Goal: Navigation & Orientation: Find specific page/section

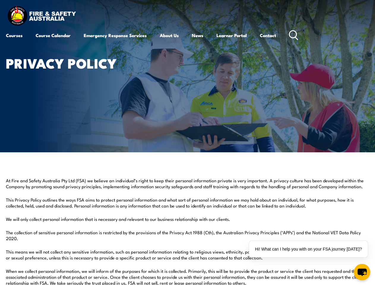
click at [188, 143] on article "Privacy Policy" at bounding box center [188, 76] width 364 height 153
click at [310, 249] on div "Hi! What can I help you with on your FSA journey [DATE]?" at bounding box center [308, 249] width 119 height 17
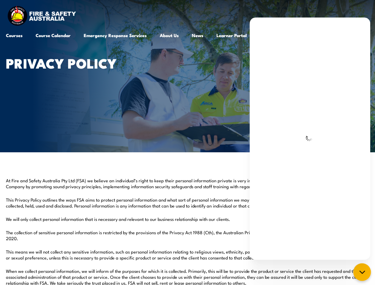
click at [362, 272] on icon "chat-button" at bounding box center [363, 273] width 8 height 8
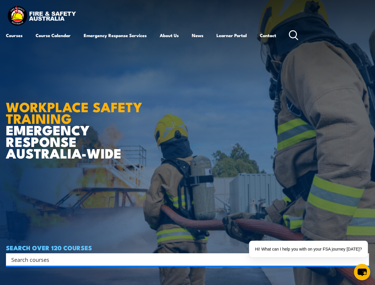
click at [188, 143] on article "WORKPLACE SAFETY TRAINING EMERGENCY RESPONSE [GEOGRAPHIC_DATA]-WIDE SEARCH OVER…" at bounding box center [188, 142] width 364 height 285
click at [184, 260] on input "Search input" at bounding box center [183, 259] width 345 height 9
click at [310, 249] on div "Hi! What can I help you with on your FSA journey [DATE]?" at bounding box center [308, 249] width 119 height 17
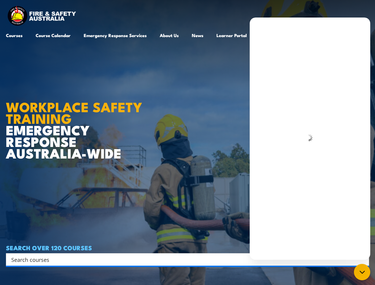
click at [362, 272] on icon "chat-button" at bounding box center [362, 272] width 7 height 7
